Goal: Find specific page/section: Find specific page/section

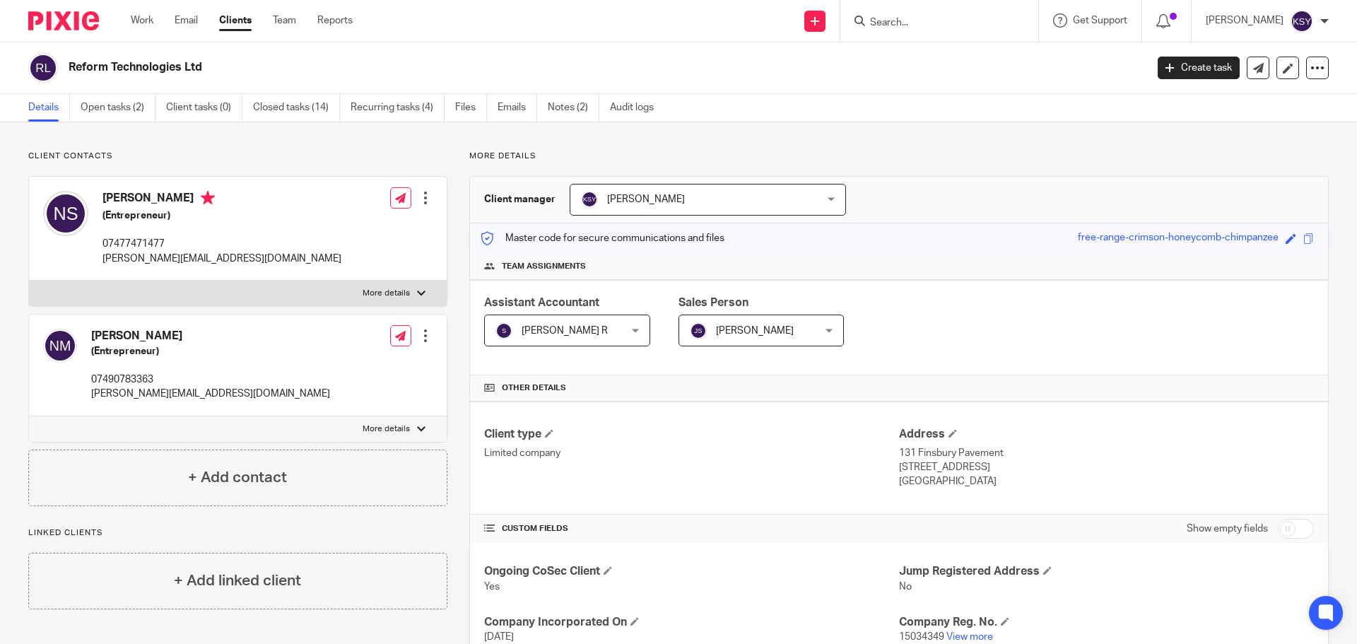
click at [872, 33] on div at bounding box center [940, 21] width 198 height 42
click at [872, 25] on input "Search" at bounding box center [932, 23] width 127 height 13
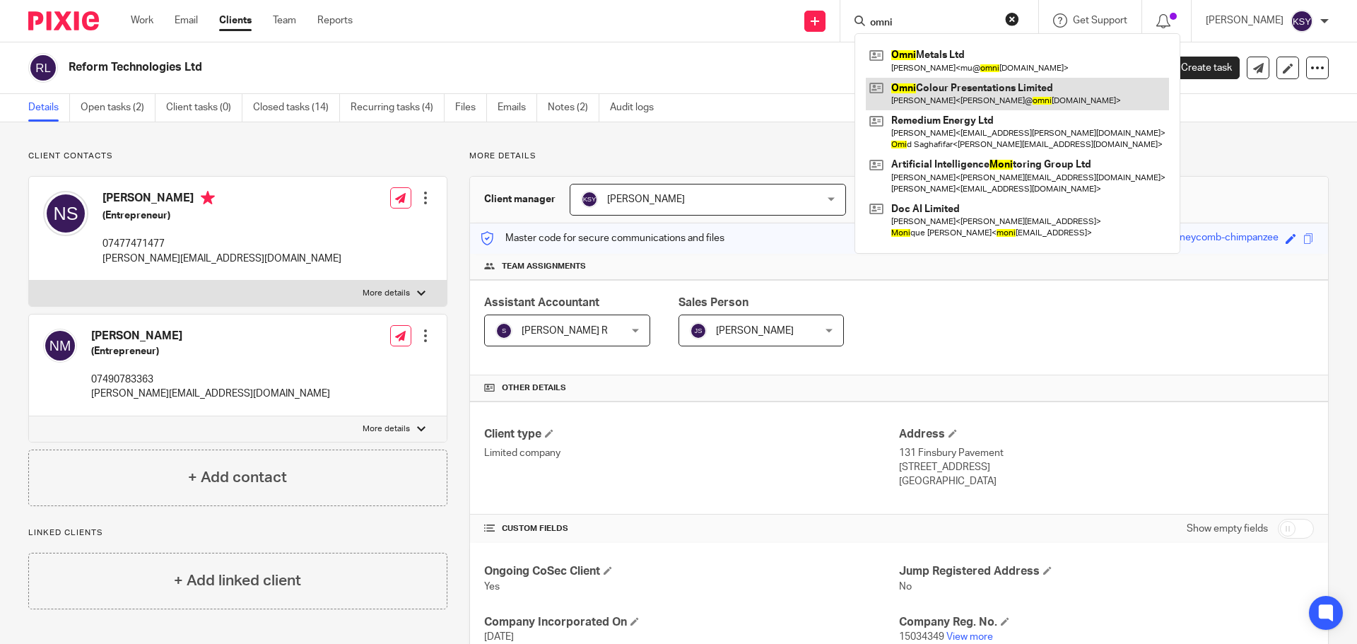
type input "omni"
click at [927, 93] on link at bounding box center [1017, 94] width 303 height 33
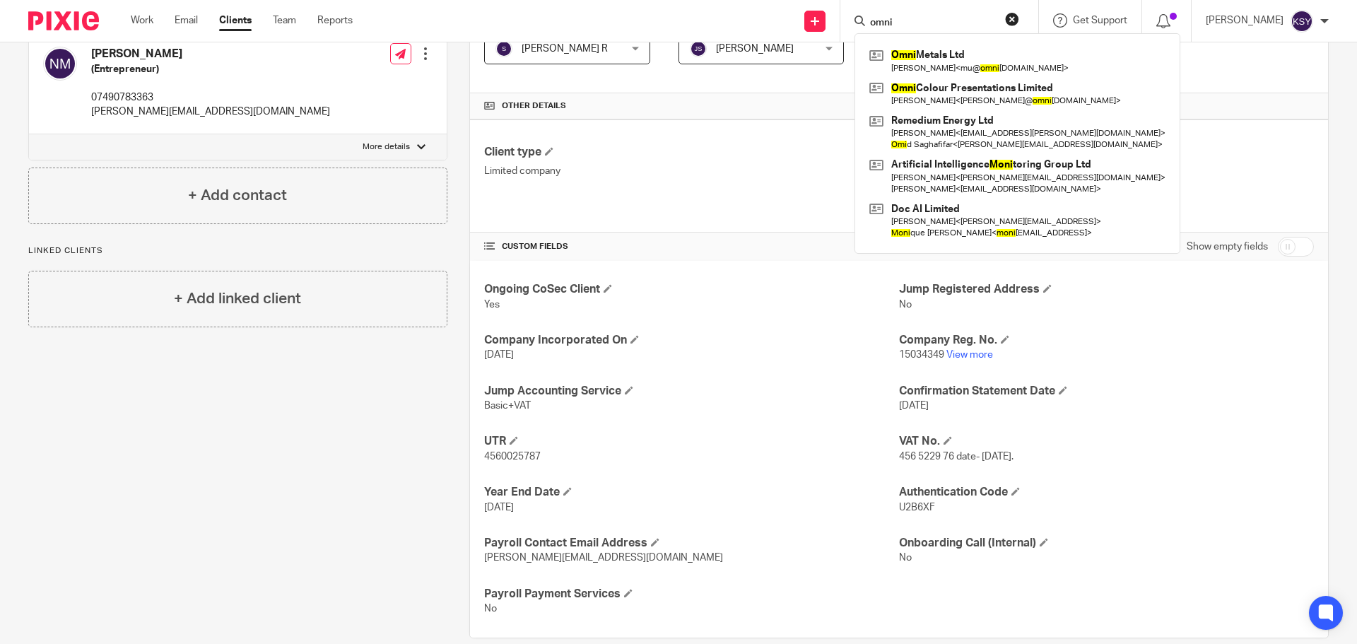
scroll to position [283, 0]
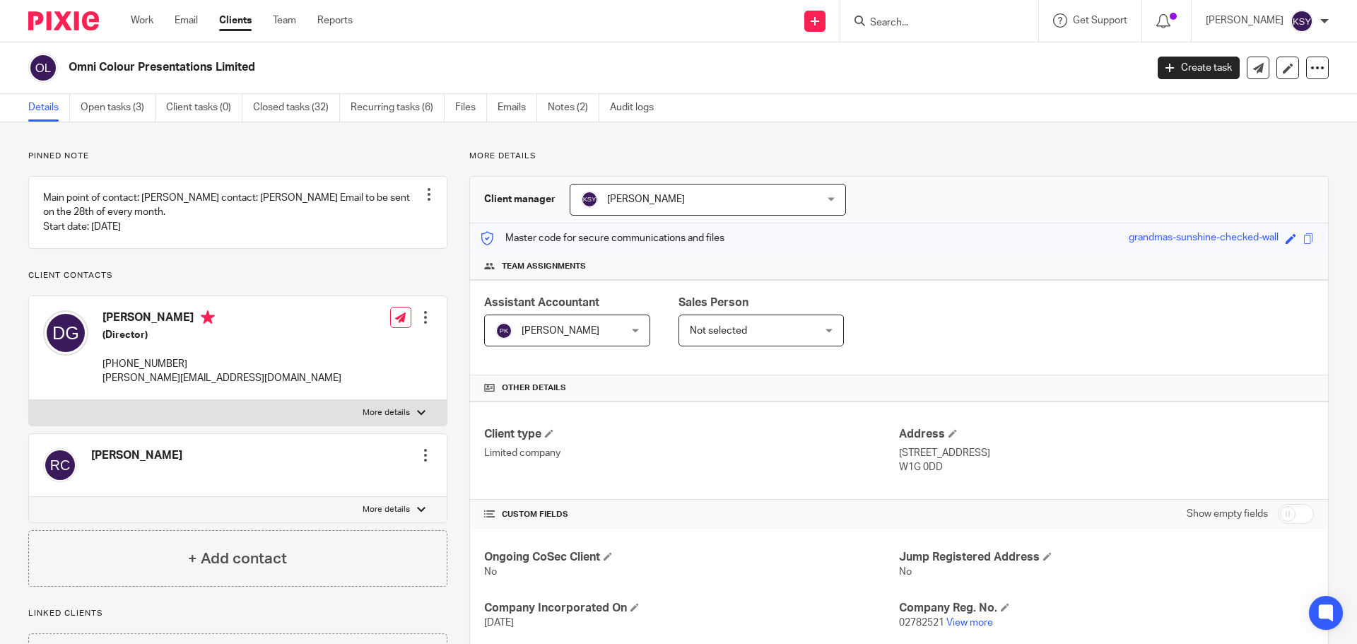
click at [885, 22] on input "Search" at bounding box center [932, 23] width 127 height 13
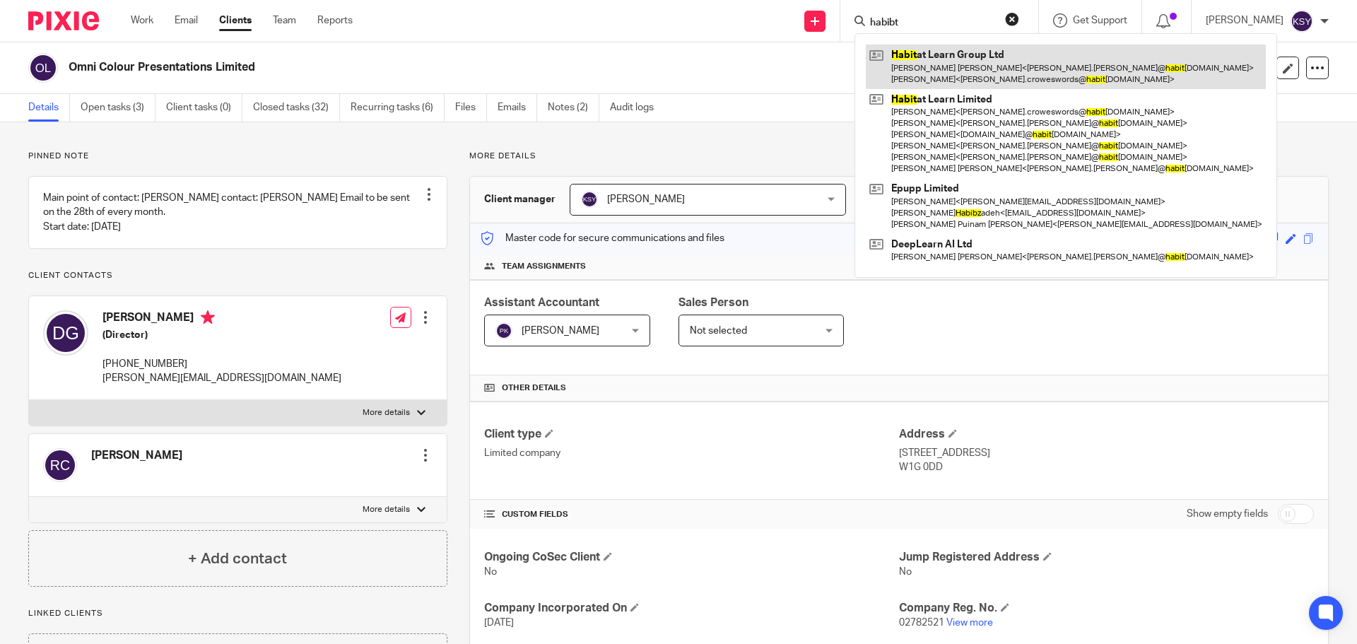
type input "habibt"
click at [980, 68] on link at bounding box center [1066, 67] width 400 height 44
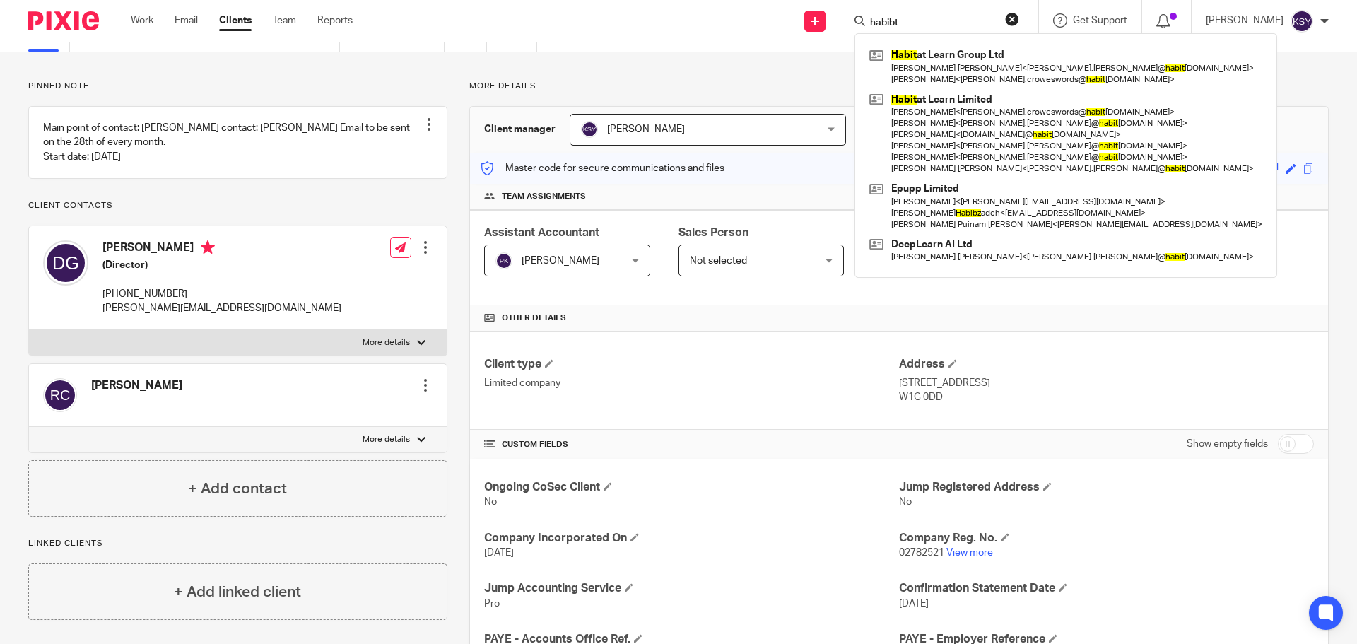
scroll to position [71, 0]
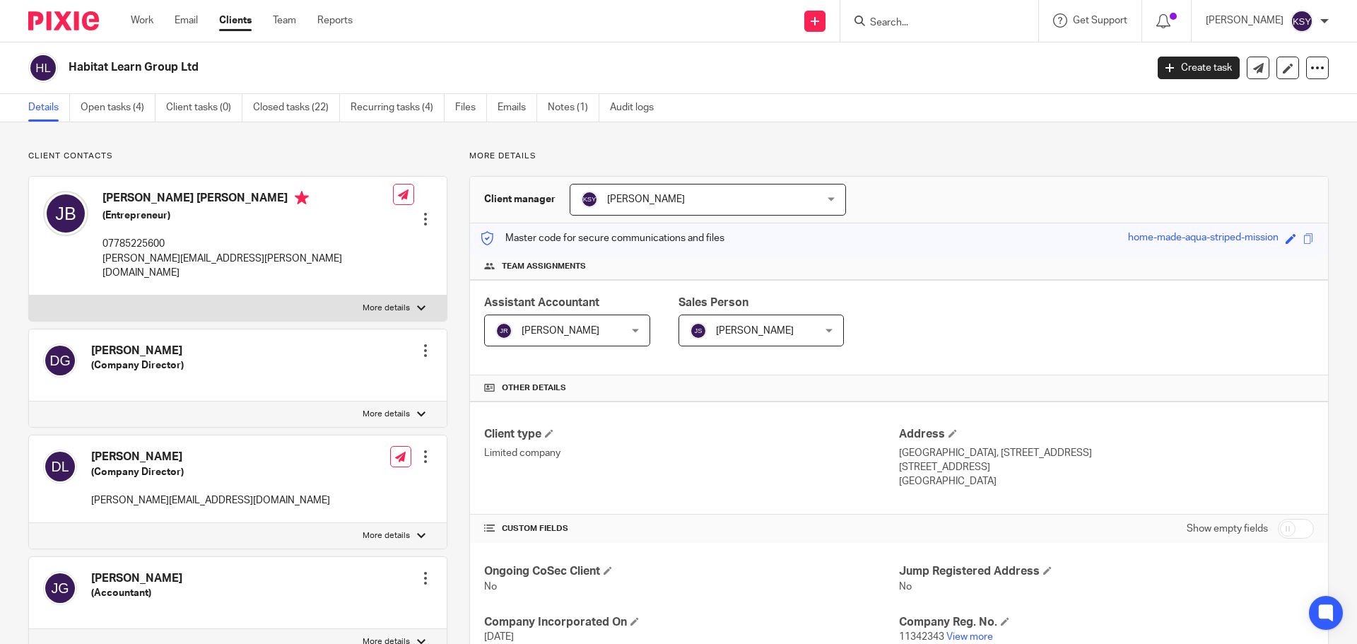
click at [918, 23] on input "Search" at bounding box center [932, 23] width 127 height 13
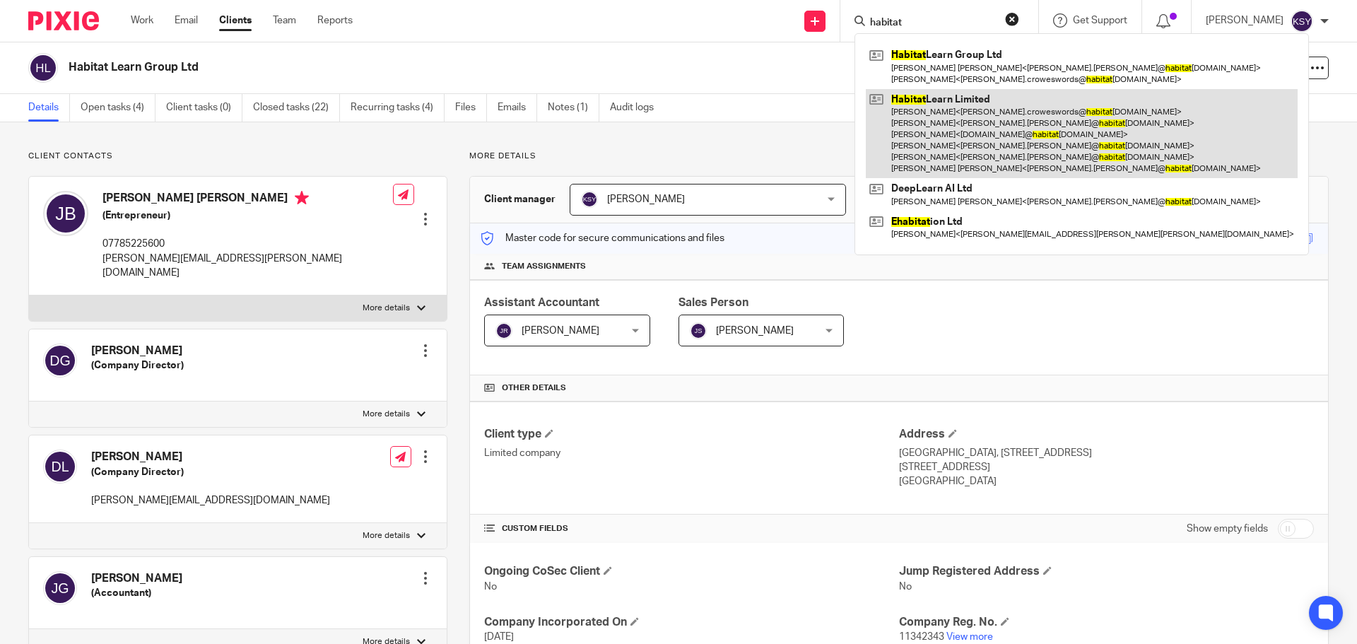
type input "habitat"
click at [917, 136] on link at bounding box center [1082, 134] width 432 height 90
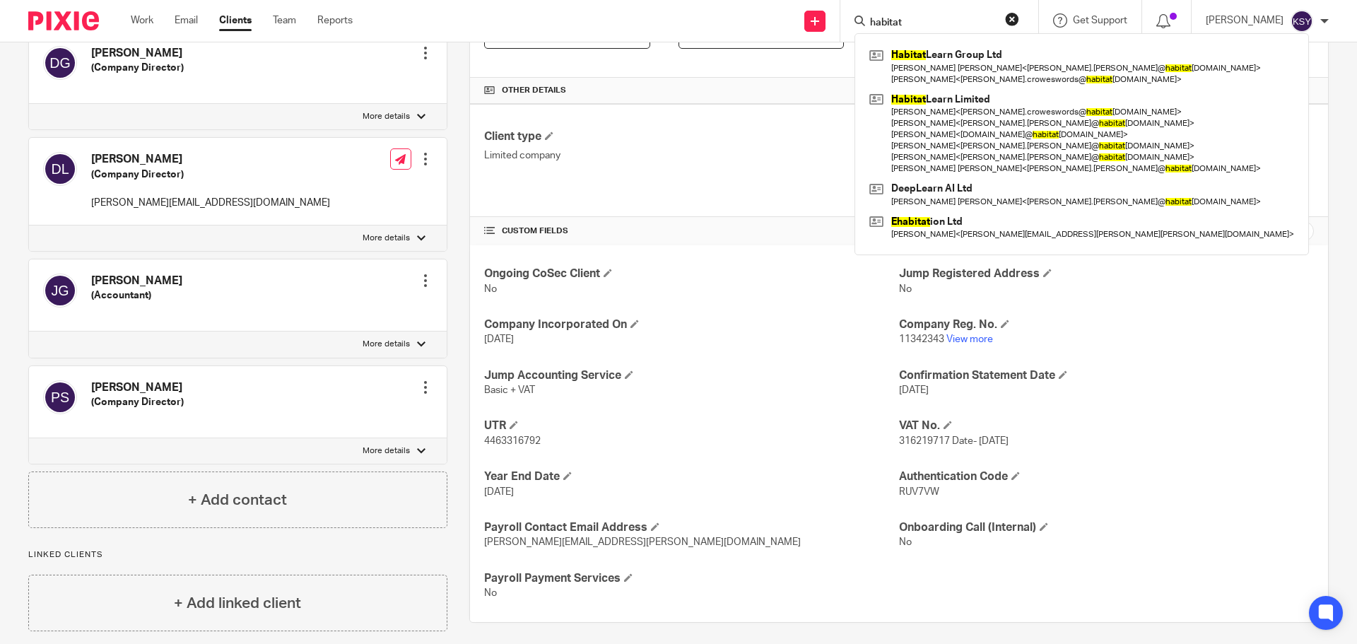
scroll to position [305, 0]
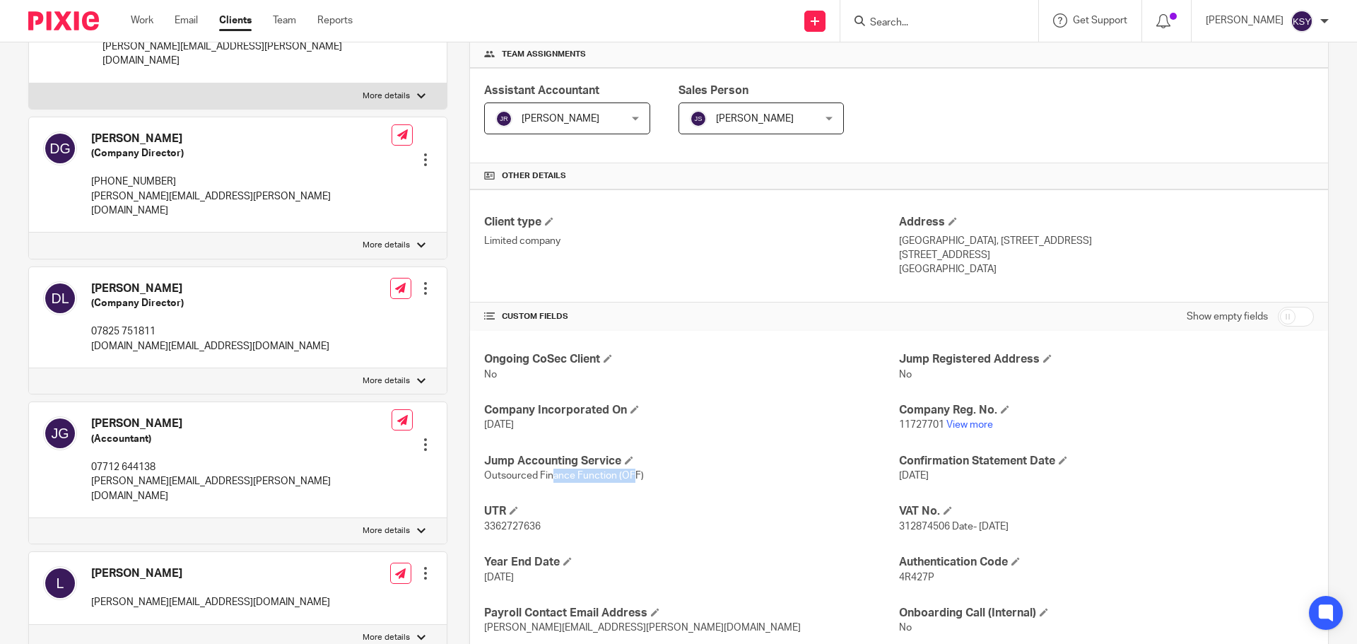
drag, startPoint x: 625, startPoint y: 482, endPoint x: 480, endPoint y: 488, distance: 145.0
click at [484, 488] on div "Ongoing CoSec Client No Jump Registered Address No Company Incorporated On 14 D…" at bounding box center [899, 519] width 858 height 377
click at [472, 488] on div "Ongoing CoSec Client No Jump Registered Address No Company Incorporated On 14 D…" at bounding box center [899, 519] width 858 height 377
drag, startPoint x: 503, startPoint y: 483, endPoint x: 662, endPoint y: 480, distance: 158.4
click at [628, 483] on p "Outsourced Finance Function (OFF)" at bounding box center [691, 476] width 415 height 14
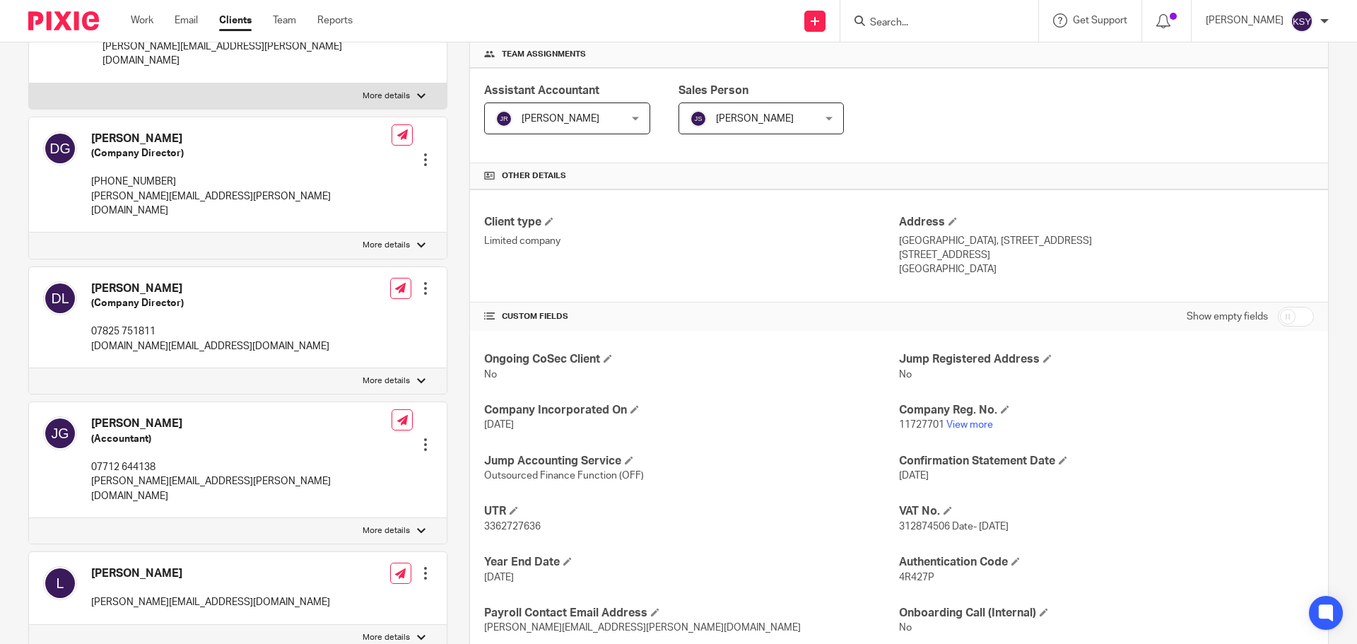
click at [662, 480] on p "Outsourced Finance Function (OFF)" at bounding box center [691, 476] width 415 height 14
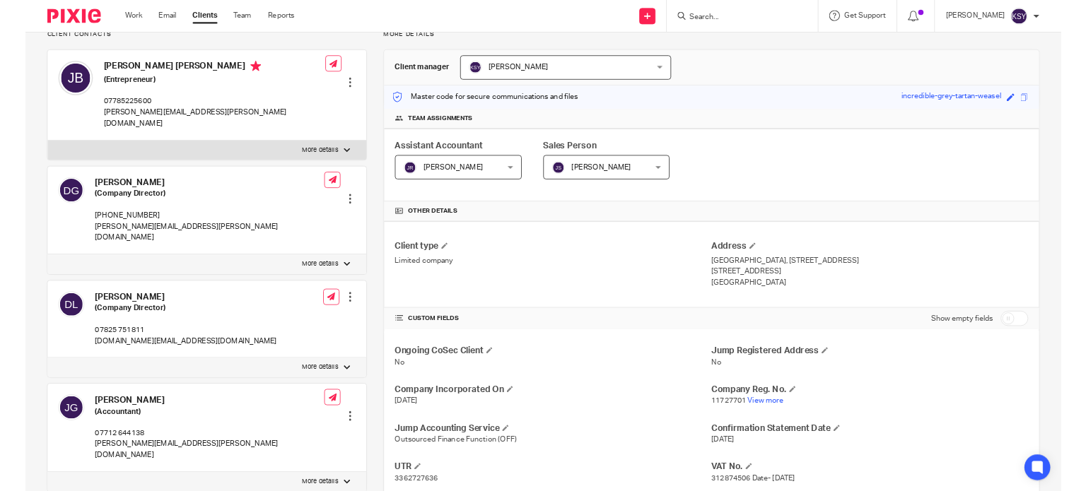
scroll to position [0, 0]
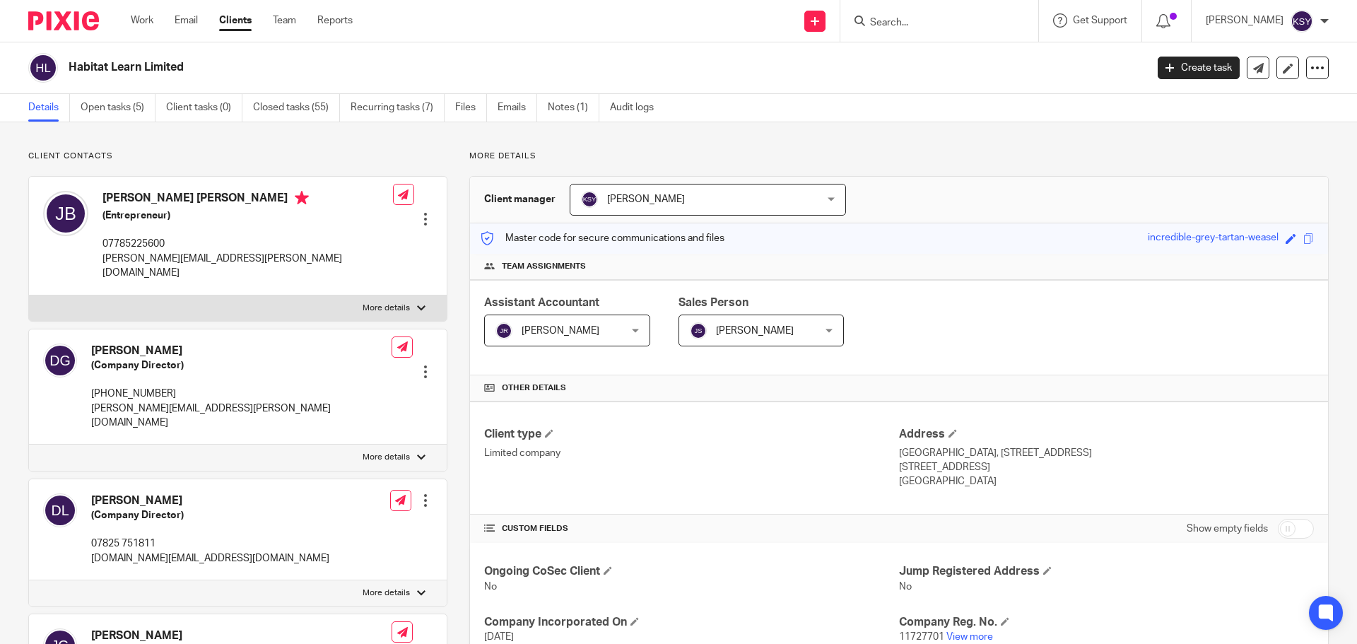
click at [883, 30] on div at bounding box center [940, 21] width 198 height 42
click at [884, 29] on input "Search" at bounding box center [932, 23] width 127 height 13
type input "pilgrim"
click at [899, 53] on link at bounding box center [985, 61] width 239 height 33
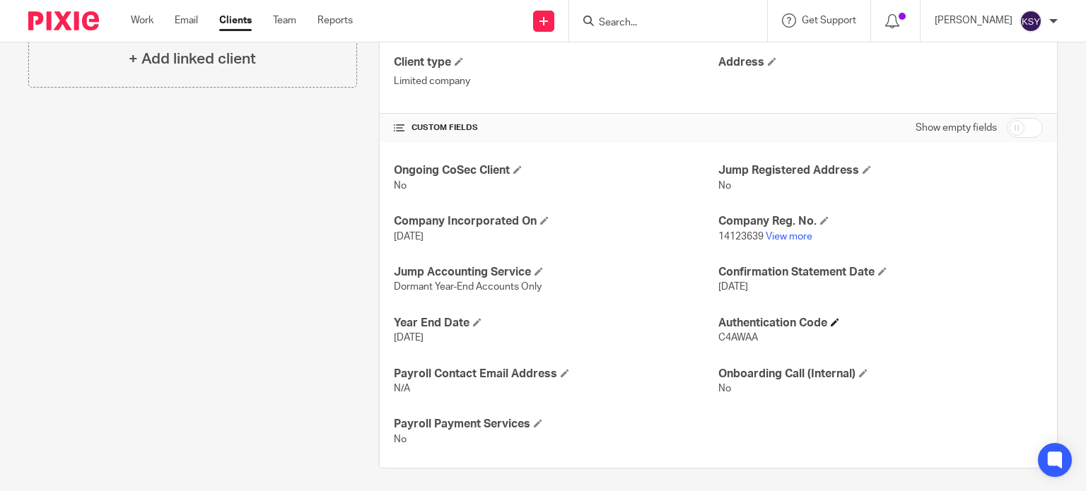
scroll to position [376, 0]
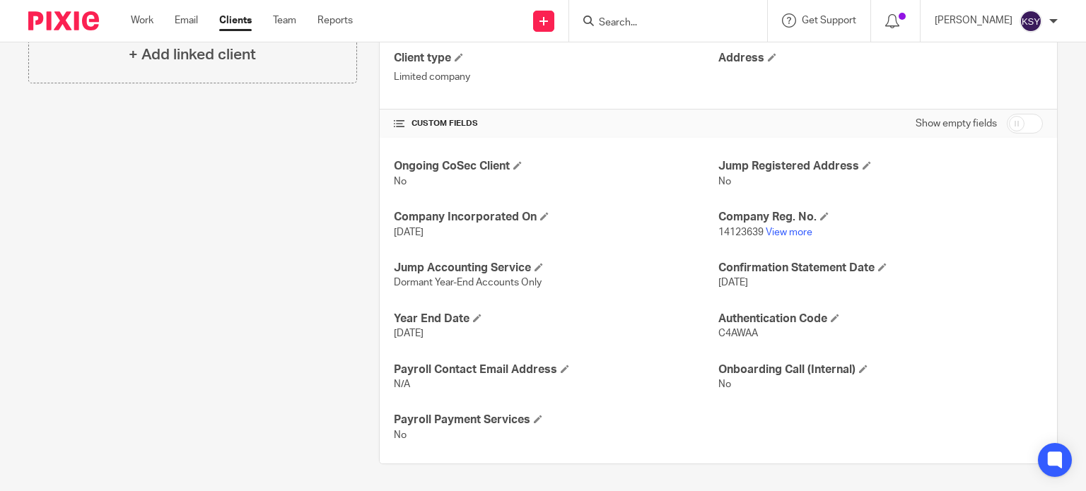
click at [736, 242] on div "Ongoing CoSec Client No Jump Registered Address No Company Incorporated On [DAT…" at bounding box center [718, 301] width 677 height 326
click at [736, 233] on span "14123639" at bounding box center [740, 233] width 45 height 10
click at [746, 333] on span "C4AWAA" at bounding box center [738, 334] width 40 height 10
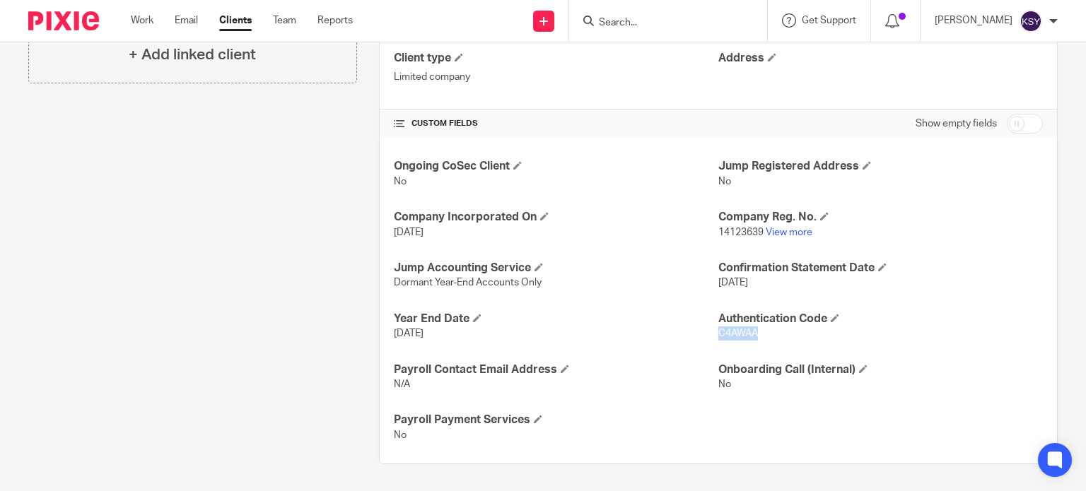
copy span "C4AWAA"
